Goal: Information Seeking & Learning: Learn about a topic

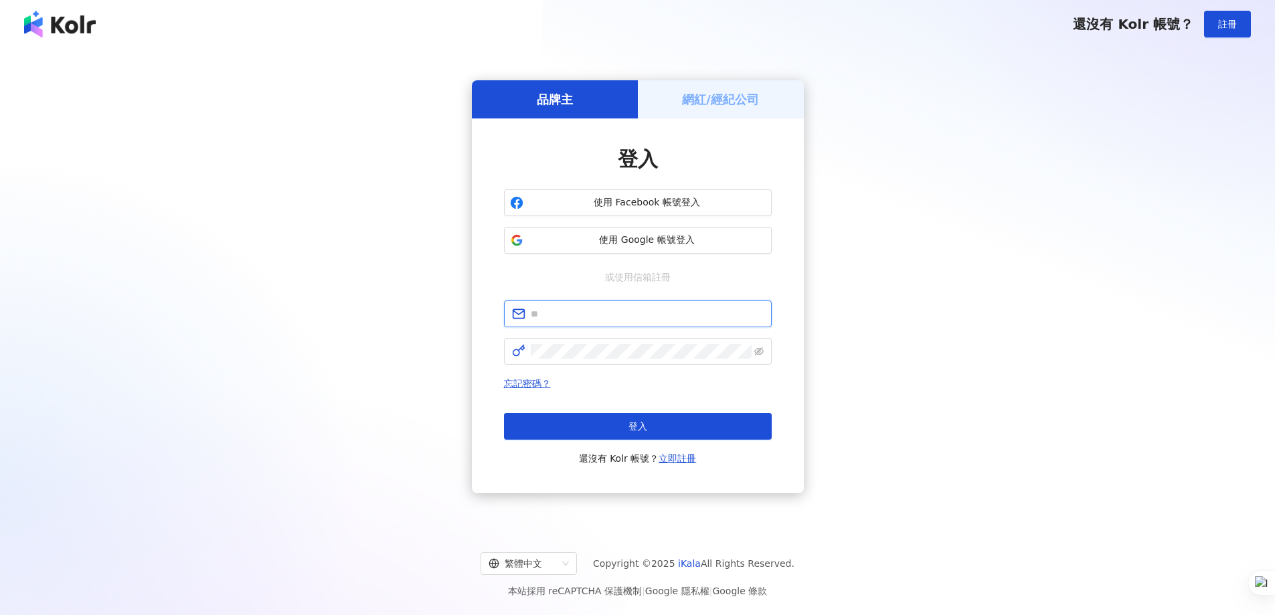
type input "**********"
click at [612, 436] on button "登入" at bounding box center [638, 426] width 268 height 27
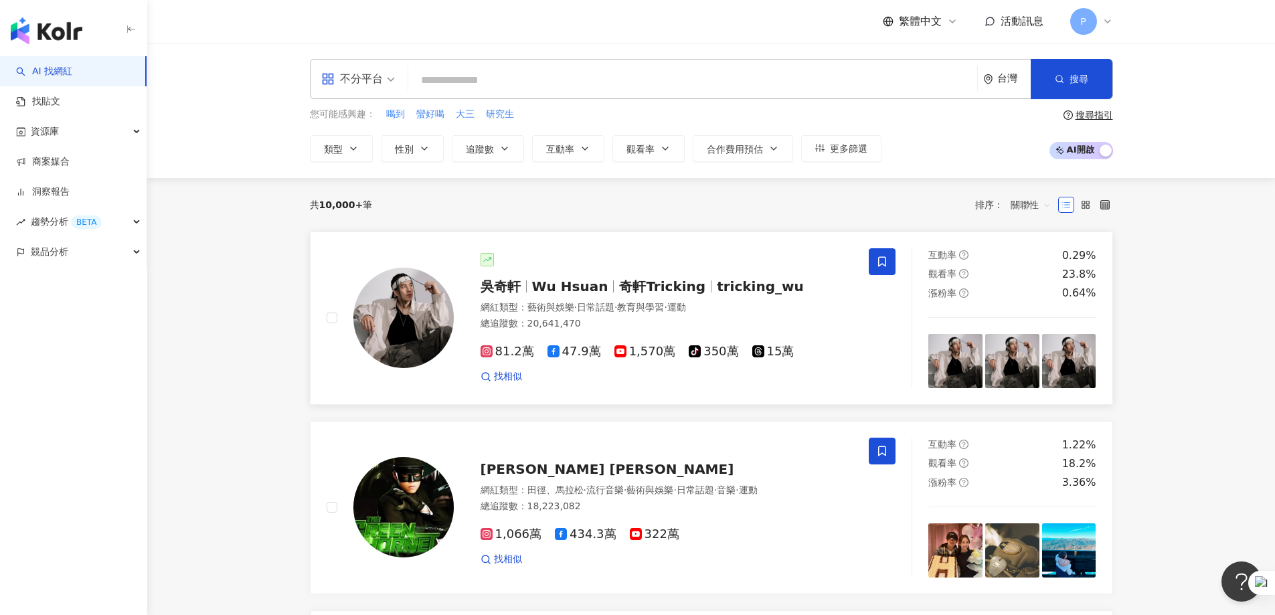
click at [631, 292] on span "奇軒Tricking" at bounding box center [662, 286] width 86 height 16
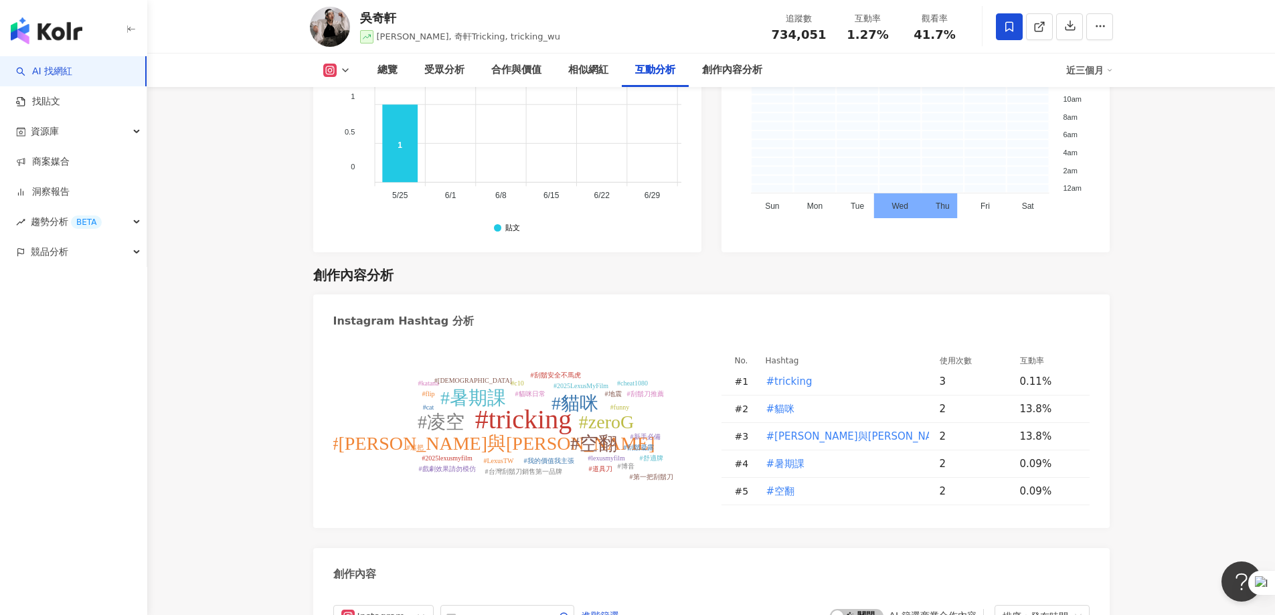
scroll to position [3480, 0]
